Goal: Transaction & Acquisition: Purchase product/service

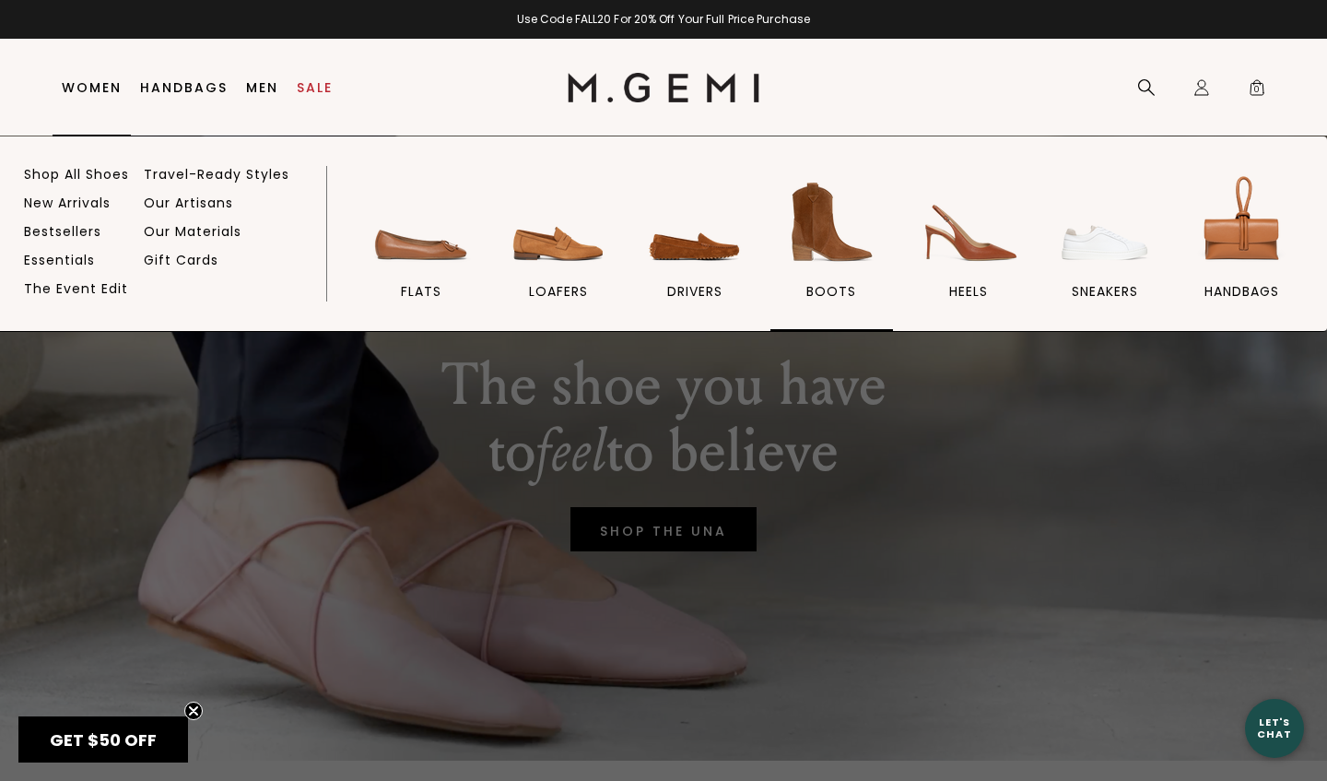
click at [831, 288] on span "BOOTS" at bounding box center [832, 291] width 50 height 17
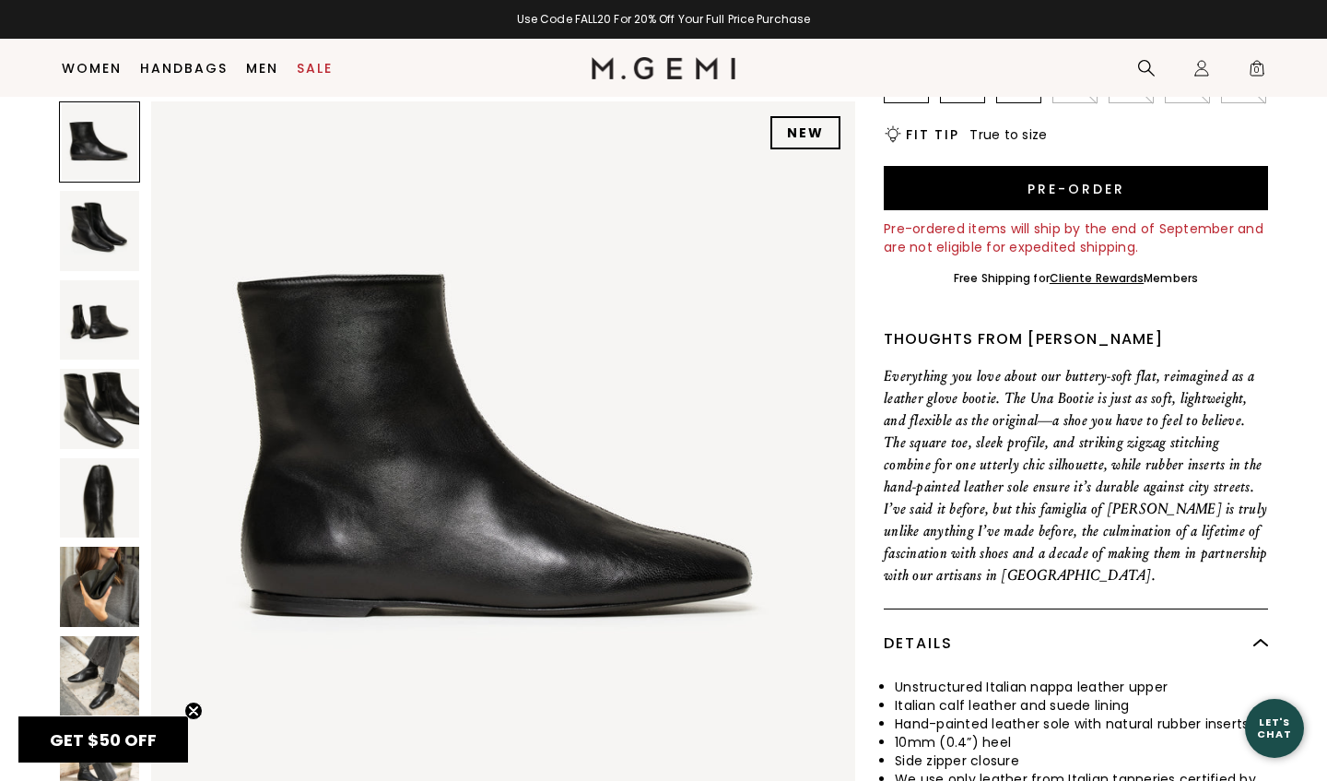
scroll to position [401, 0]
click at [100, 685] on img at bounding box center [99, 675] width 79 height 79
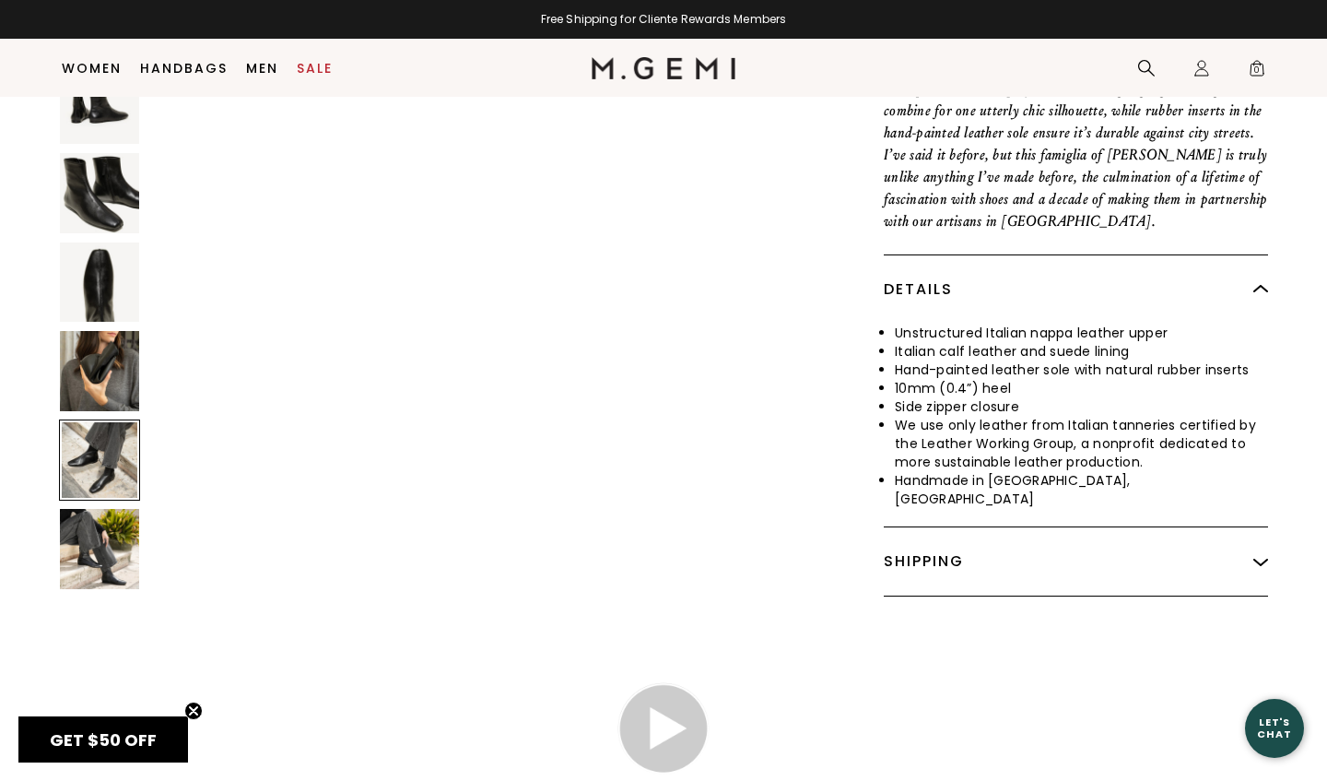
scroll to position [759, 0]
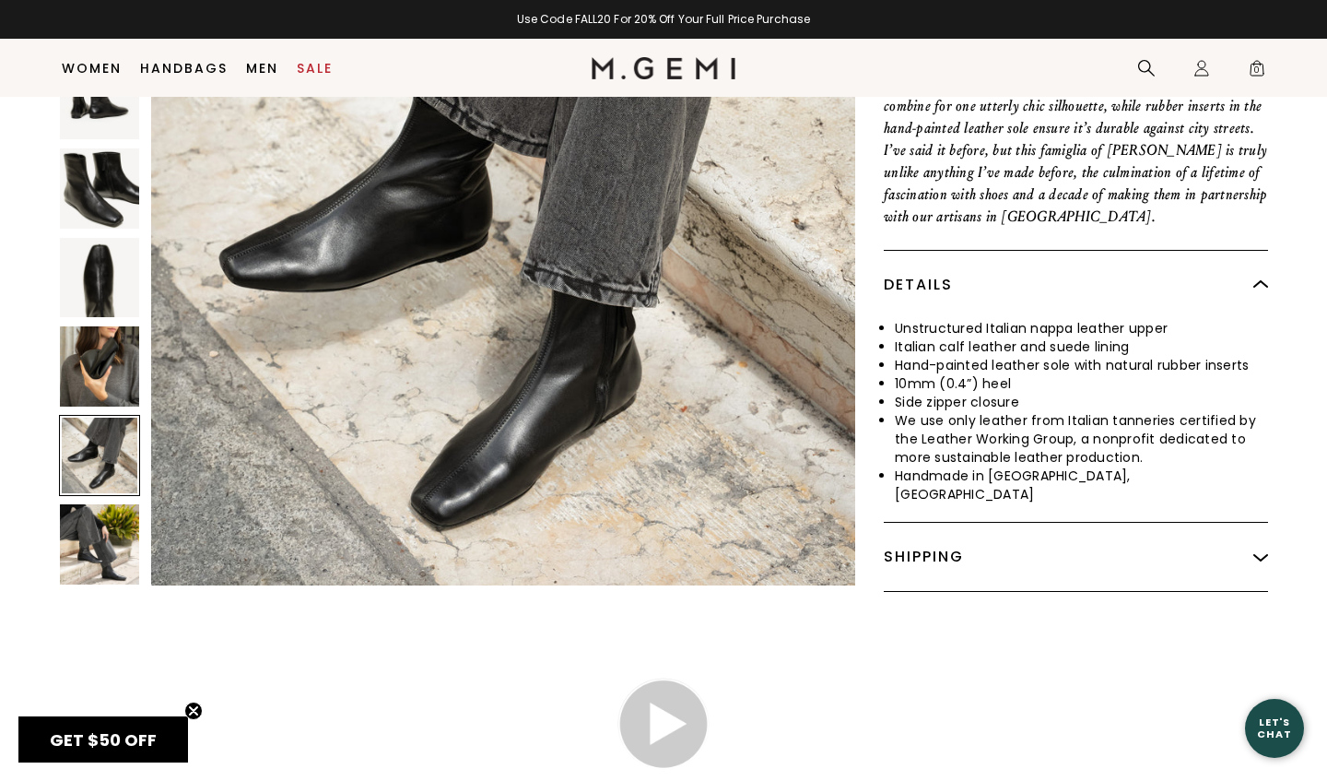
click at [121, 536] on img at bounding box center [99, 543] width 79 height 79
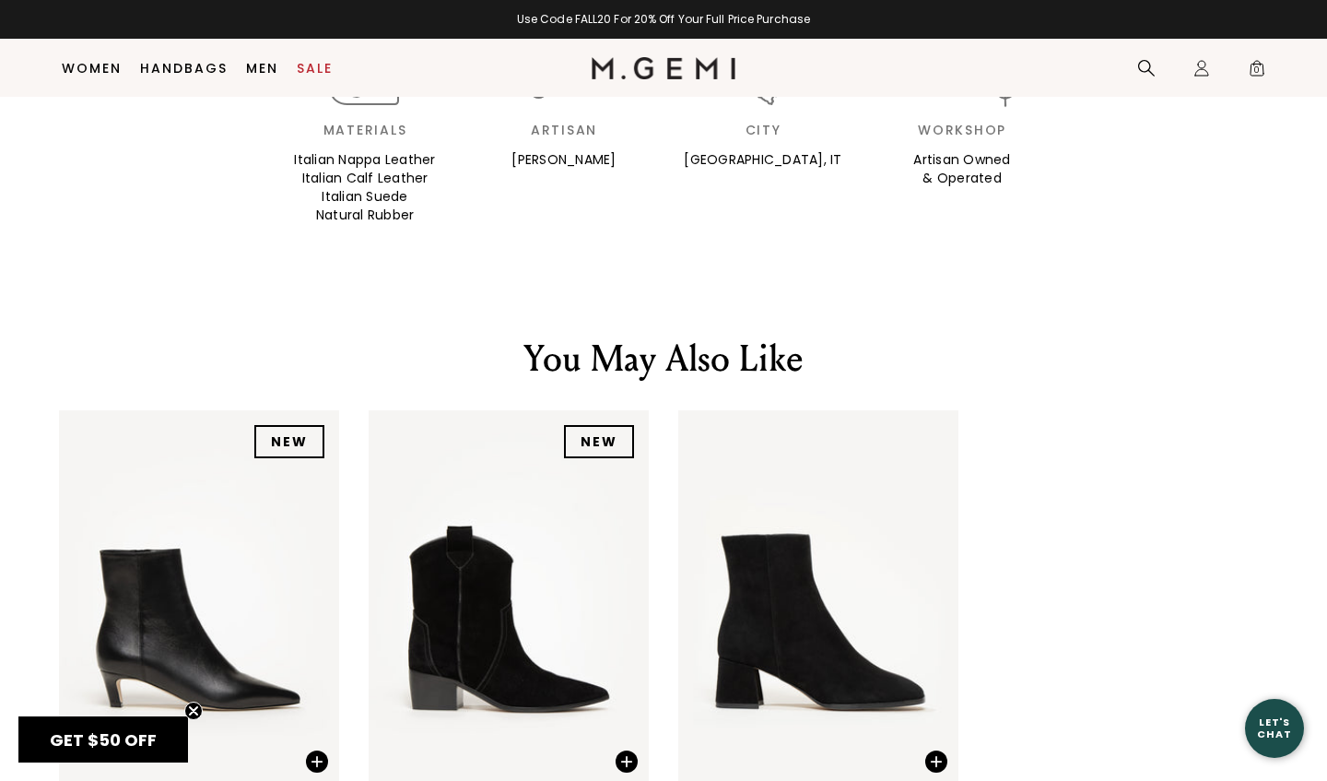
scroll to position [3001, 0]
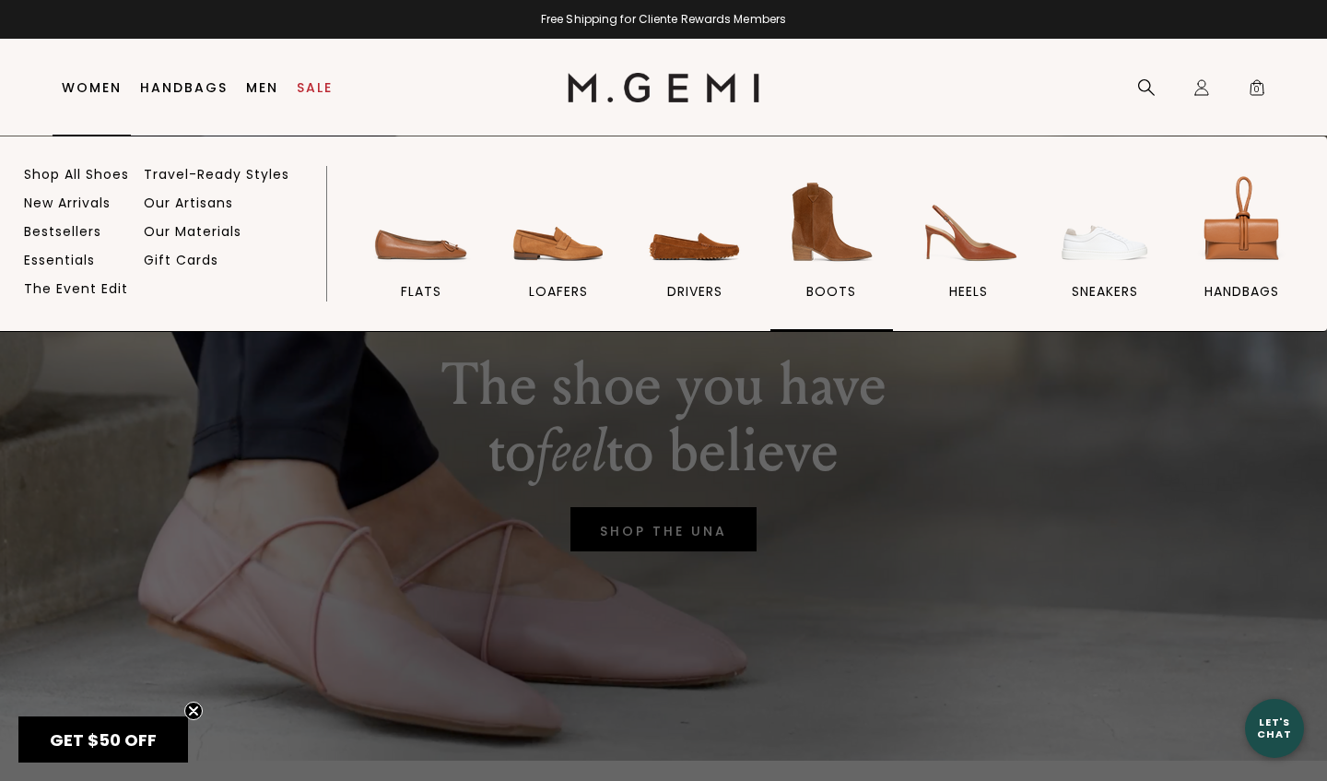
click at [819, 283] on span "BOOTS" at bounding box center [832, 291] width 50 height 17
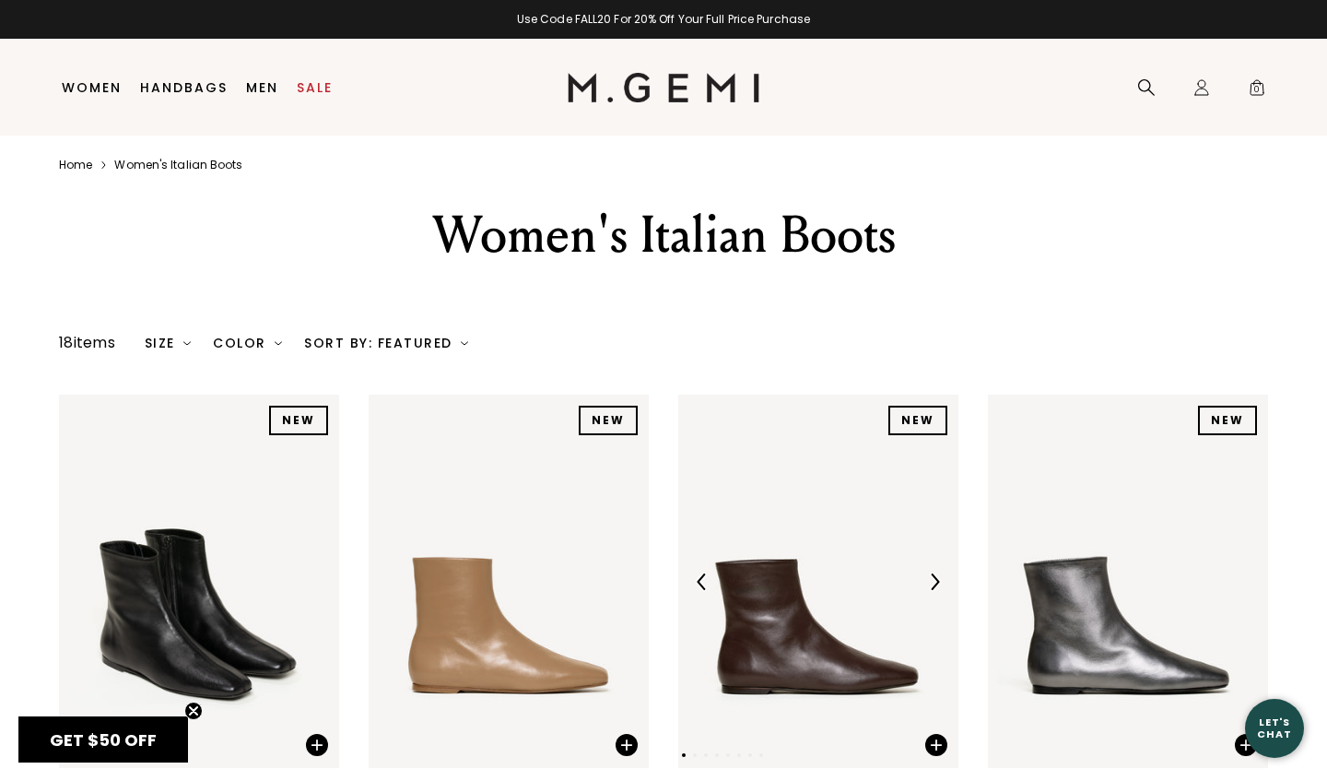
click at [831, 620] on img at bounding box center [818, 581] width 280 height 373
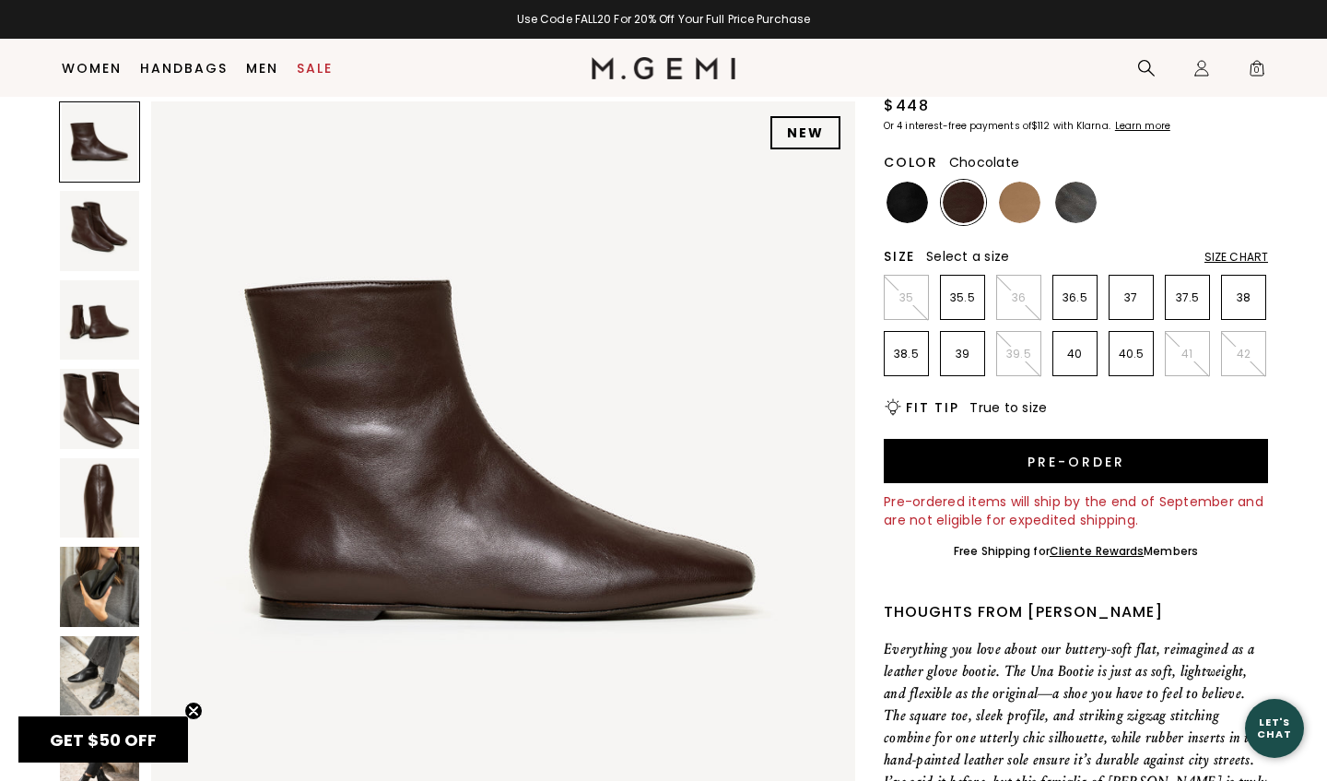
click at [100, 682] on img at bounding box center [99, 675] width 79 height 79
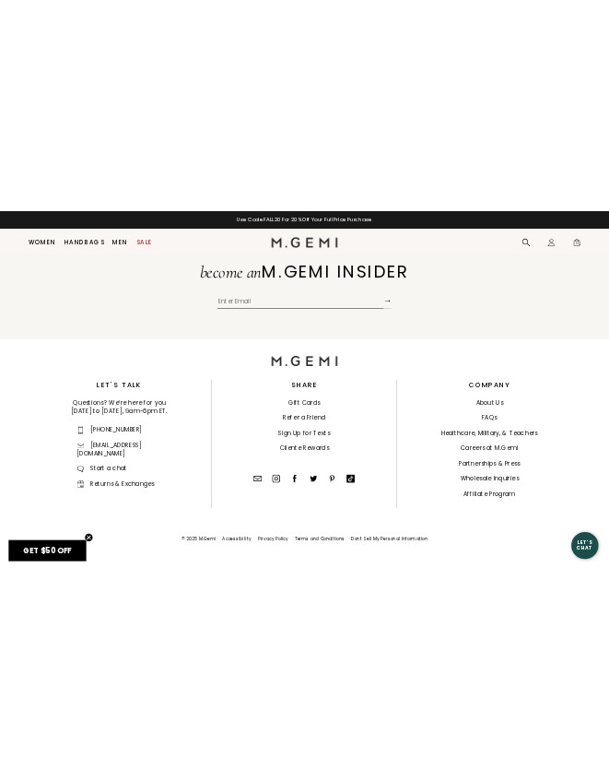
scroll to position [4734, 0]
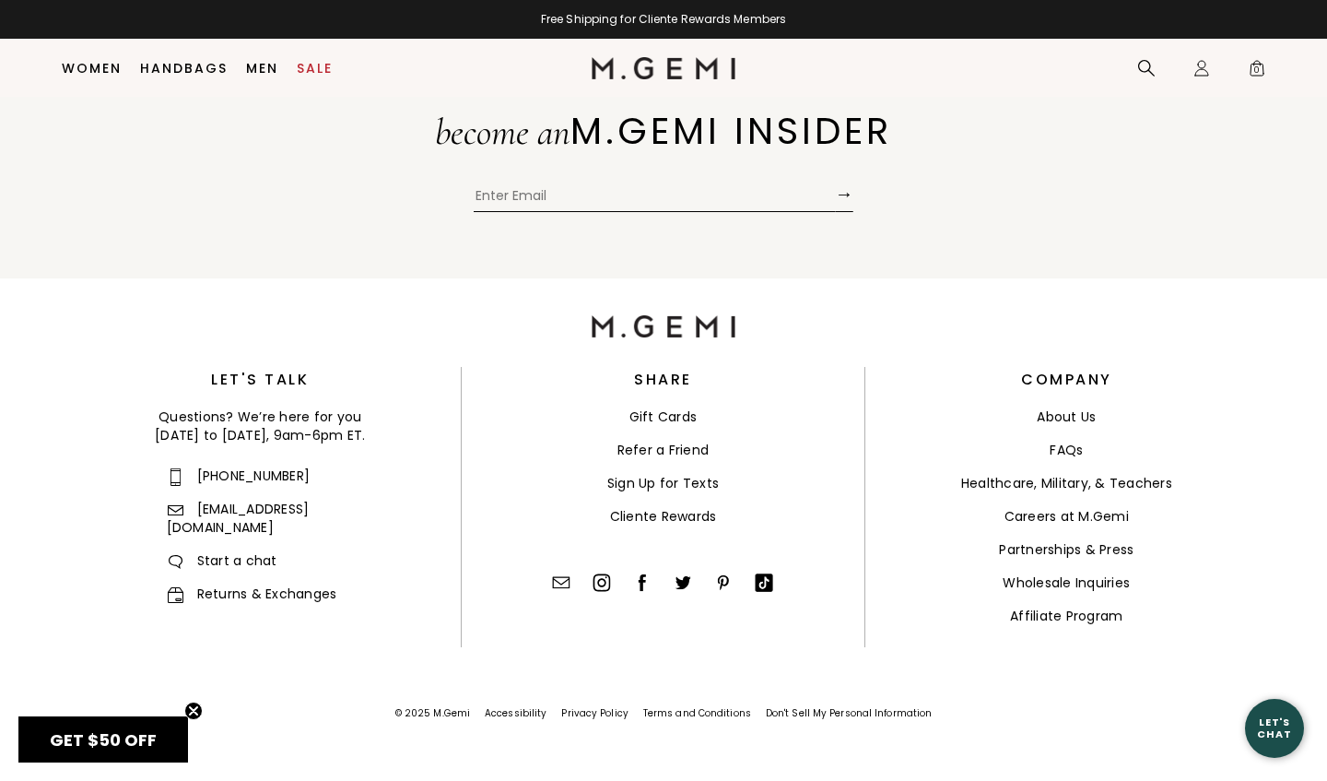
click at [241, 508] on link "[EMAIL_ADDRESS][DOMAIN_NAME]" at bounding box center [238, 518] width 143 height 37
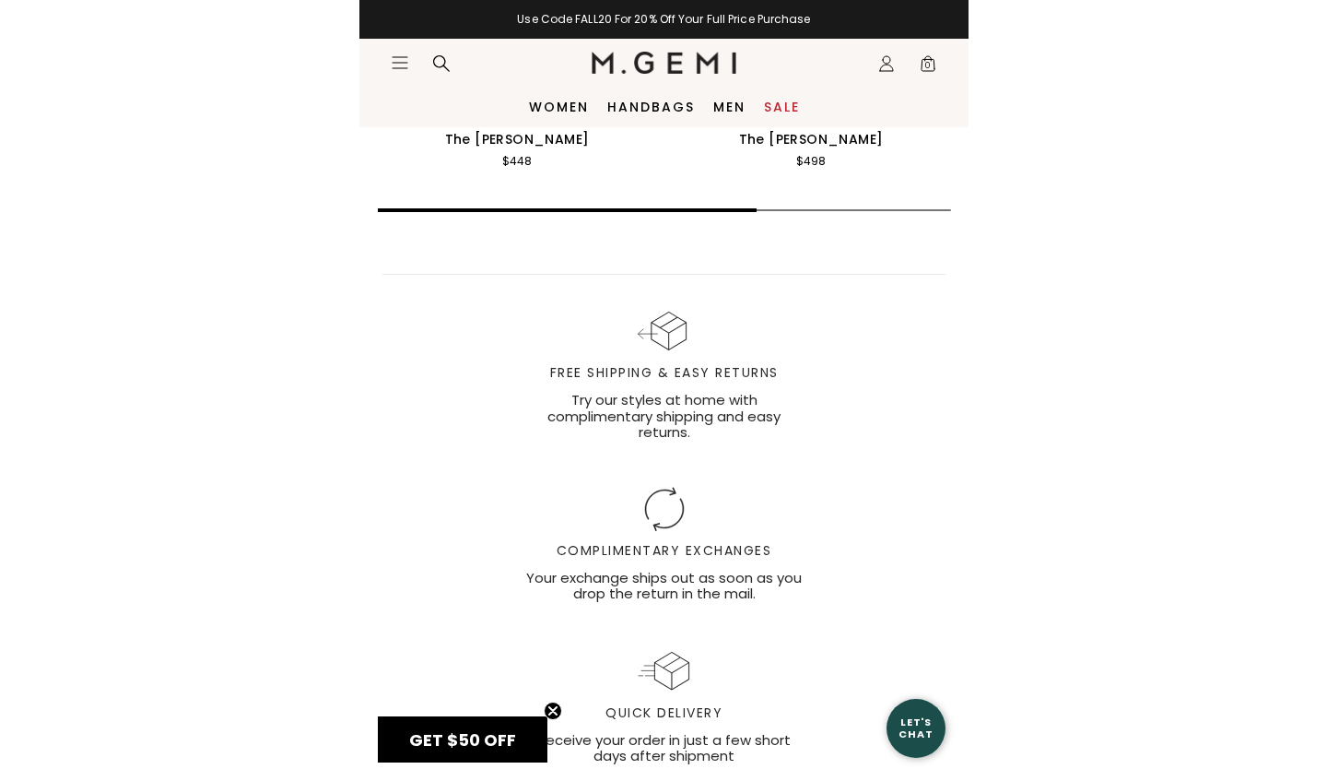
scroll to position [4172, 0]
